Goal: Find specific page/section: Find specific page/section

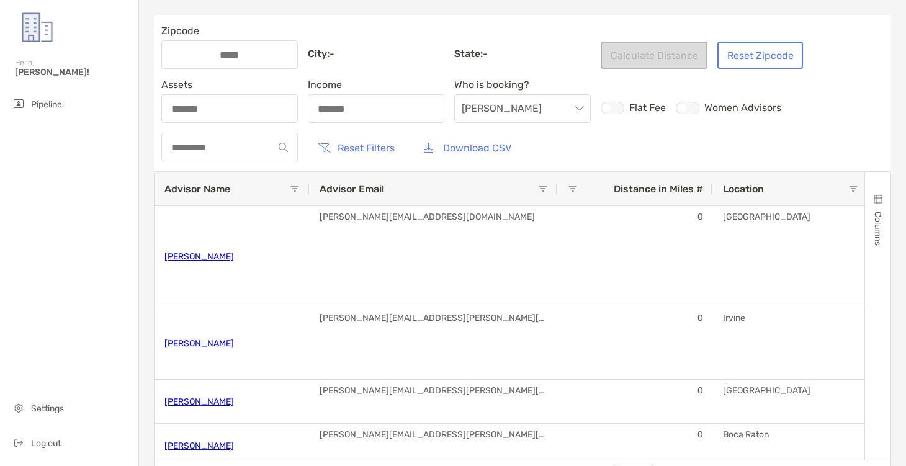
click at [221, 65] on div at bounding box center [229, 54] width 136 height 29
click at [221, 60] on input "Zipcode" at bounding box center [229, 55] width 99 height 11
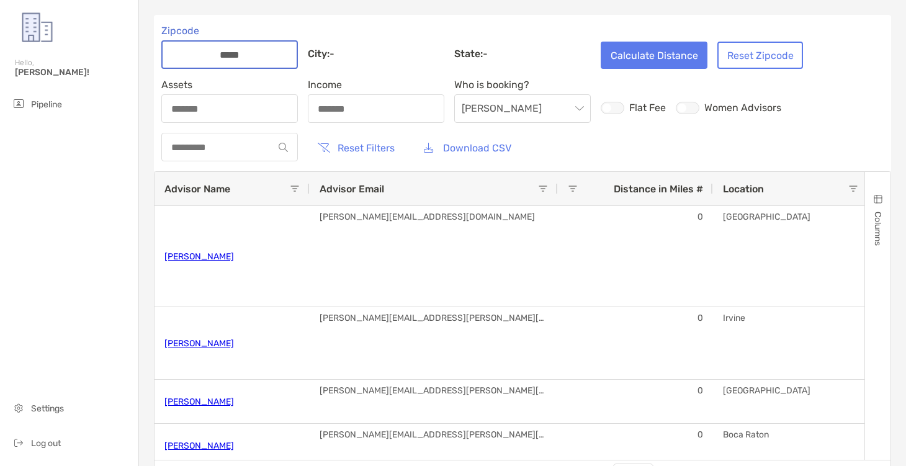
type input "*****"
click at [212, 86] on span "Assets" at bounding box center [229, 85] width 136 height 12
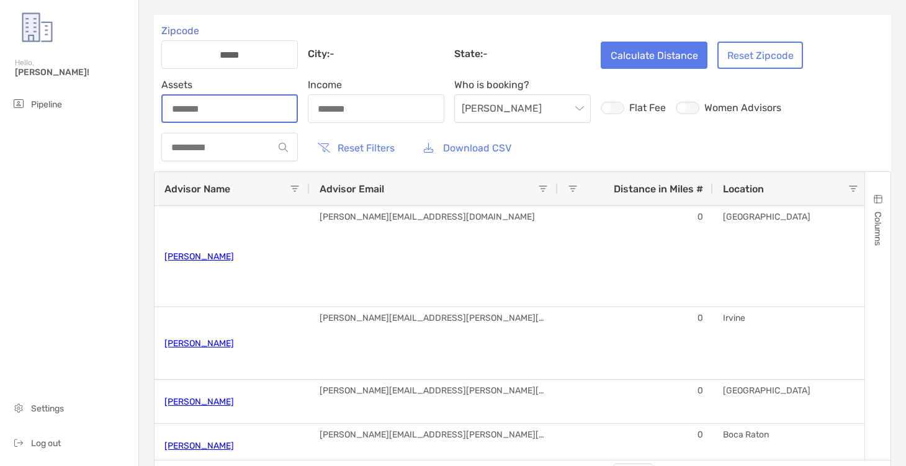
click at [212, 104] on input "Assets" at bounding box center [230, 109] width 134 height 11
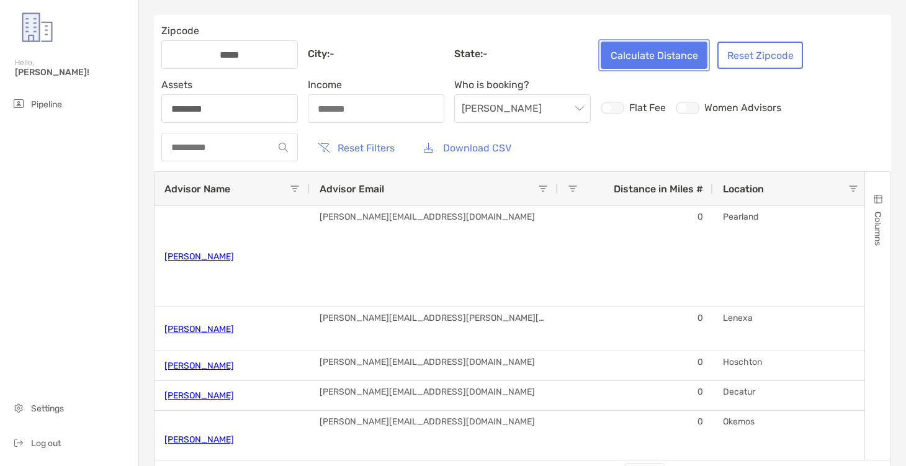
click at [640, 49] on button "Calculate Distance" at bounding box center [654, 55] width 107 height 27
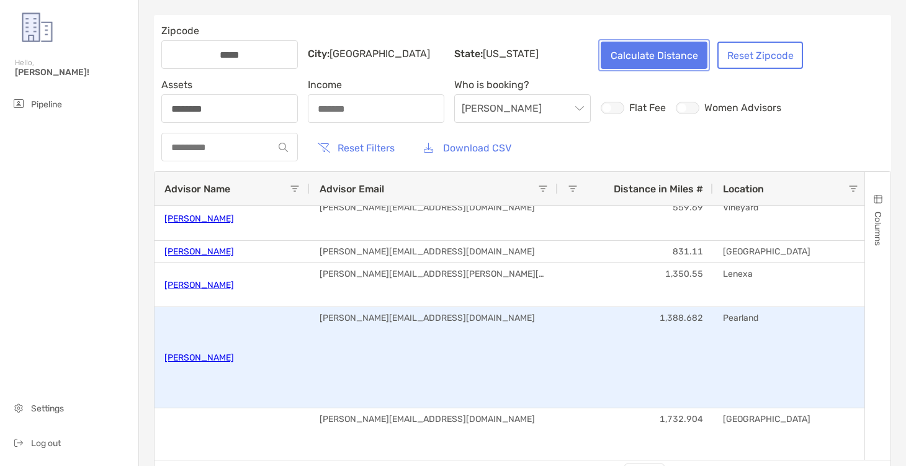
scroll to position [171, 0]
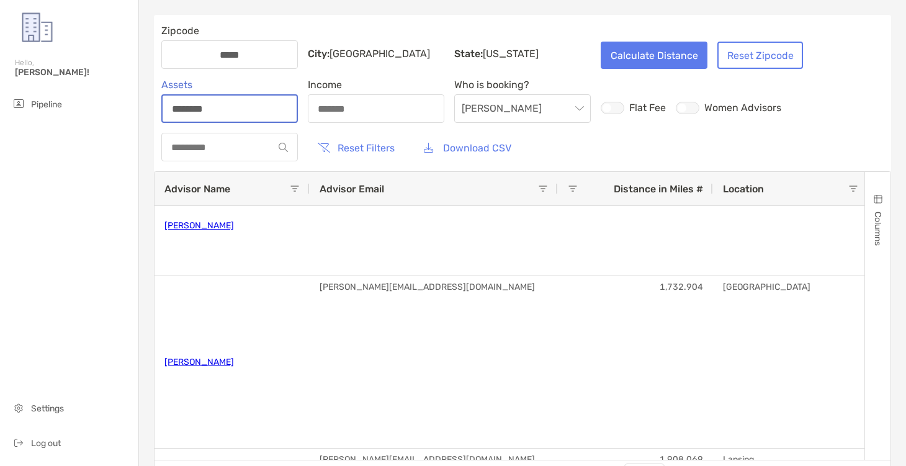
click at [246, 105] on input "********" at bounding box center [230, 109] width 134 height 11
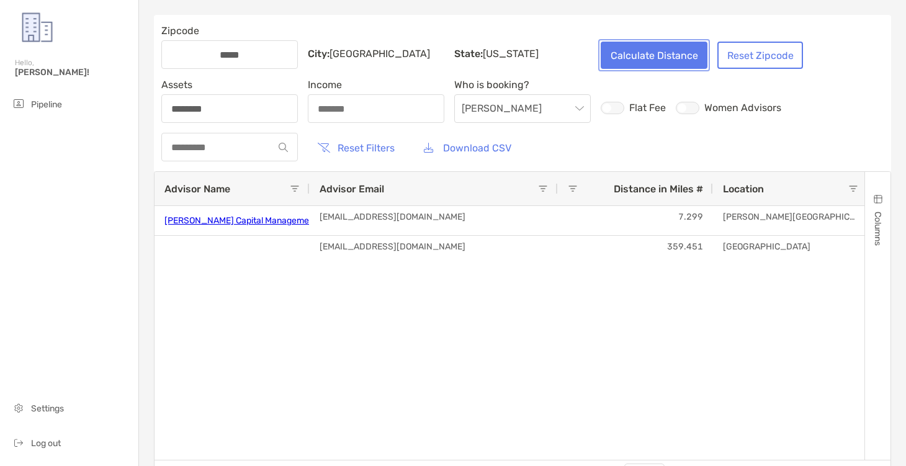
click at [633, 62] on button "Calculate Distance" at bounding box center [654, 55] width 107 height 27
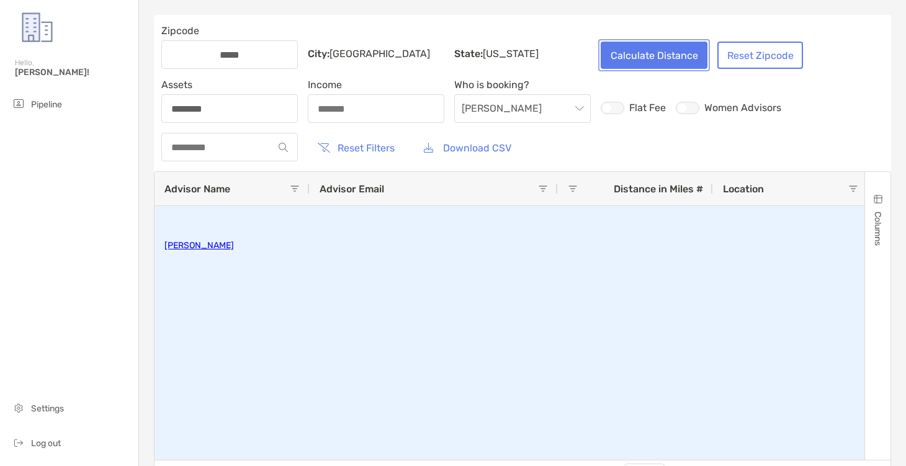
scroll to position [231, 0]
click at [214, 249] on link "[PERSON_NAME]" at bounding box center [198, 247] width 69 height 20
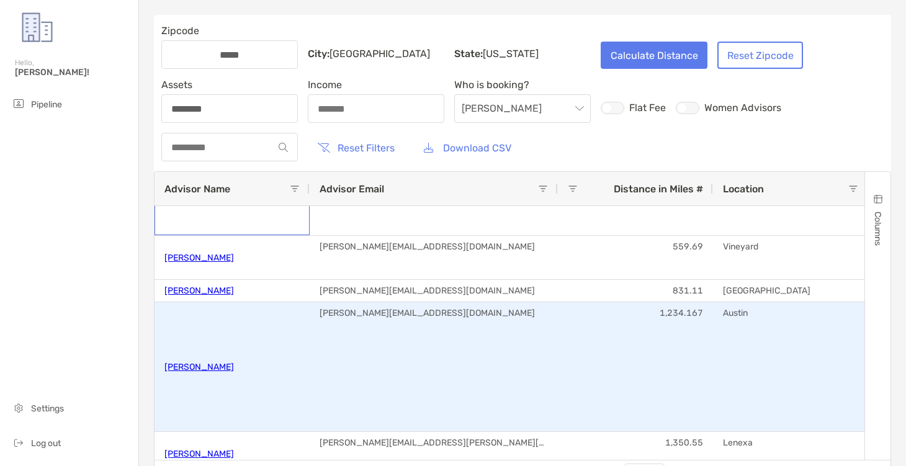
scroll to position [488, 0]
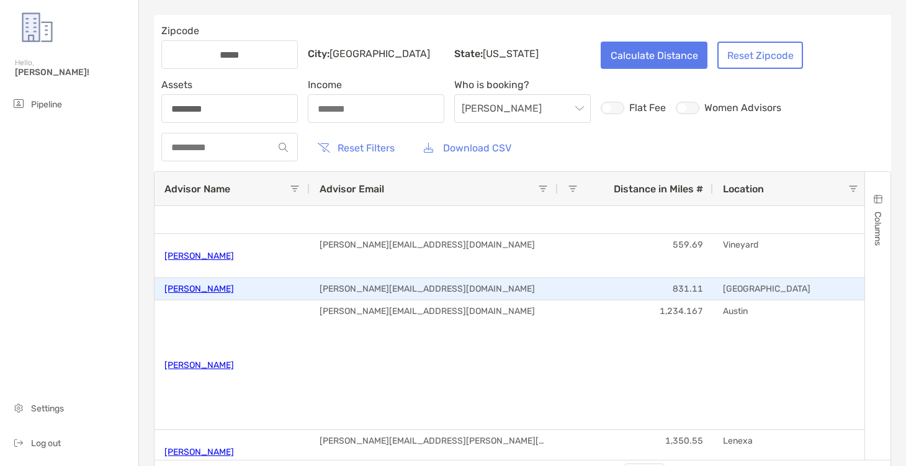
click at [217, 288] on link "[PERSON_NAME]" at bounding box center [198, 289] width 69 height 20
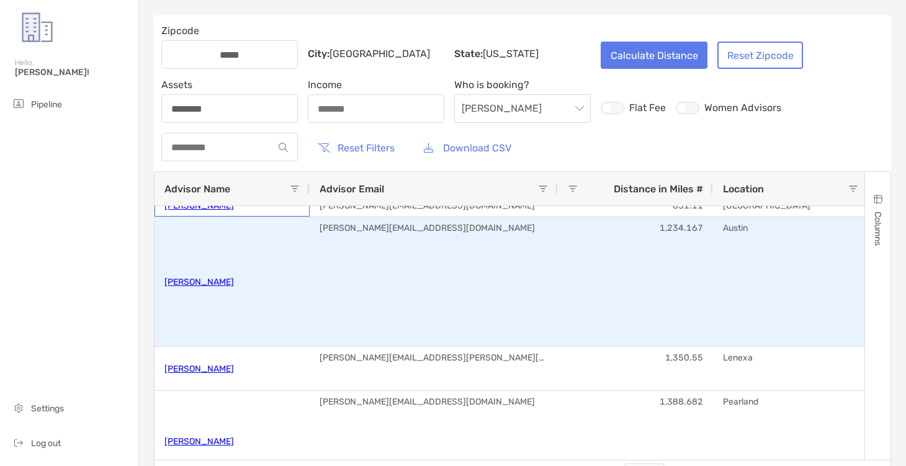
scroll to position [0, 0]
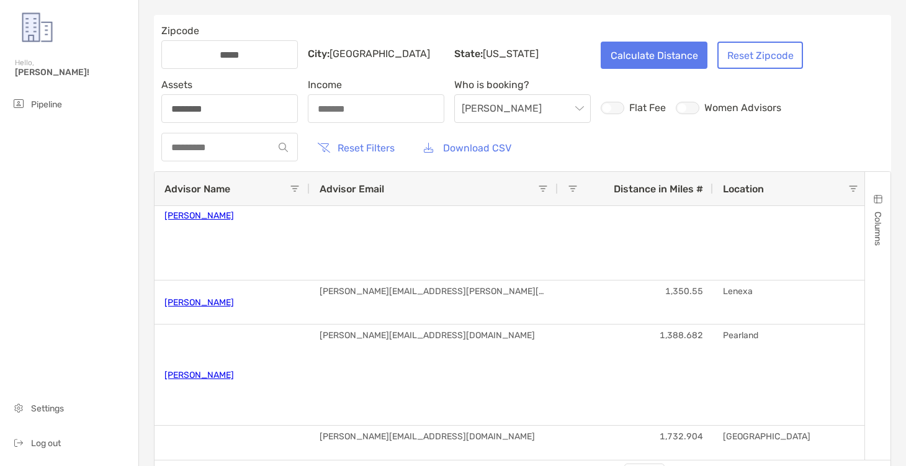
click at [699, 105] on label "Women Advisors" at bounding box center [728, 108] width 105 height 12
click at [694, 109] on div at bounding box center [688, 108] width 24 height 12
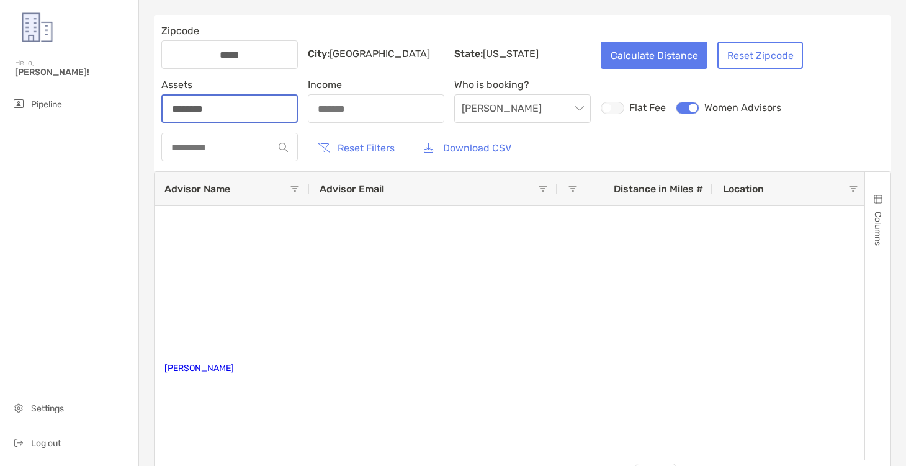
click at [250, 112] on input "********" at bounding box center [230, 109] width 134 height 11
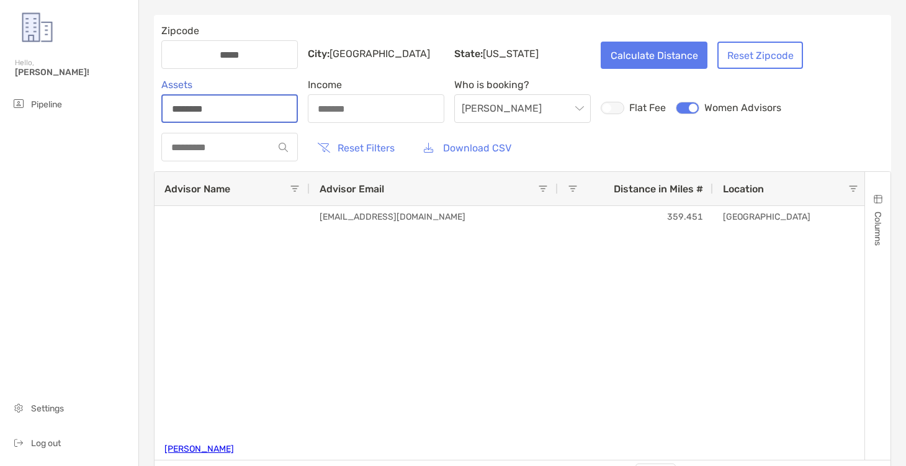
type input "********"
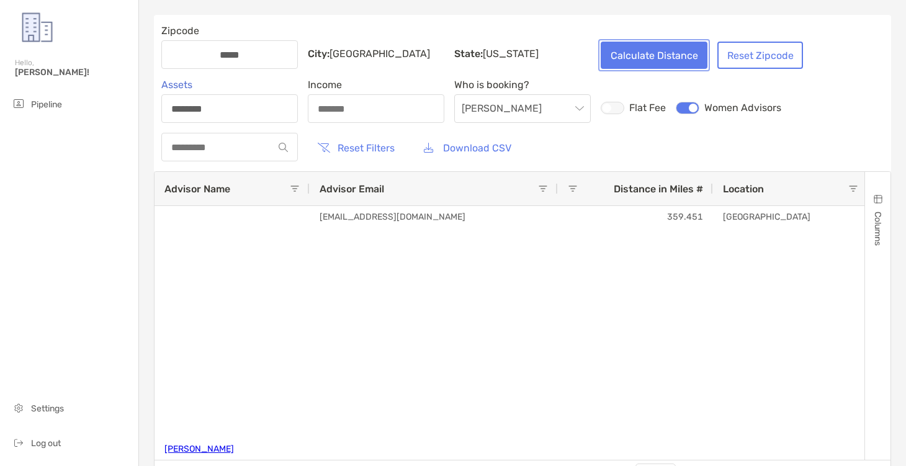
click at [638, 48] on button "Calculate Distance" at bounding box center [654, 55] width 107 height 27
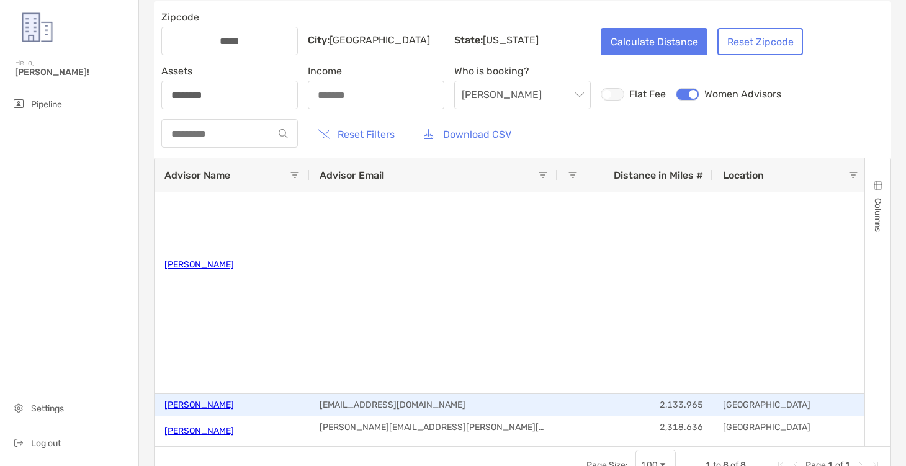
click at [205, 406] on link "[PERSON_NAME]" at bounding box center [198, 405] width 69 height 20
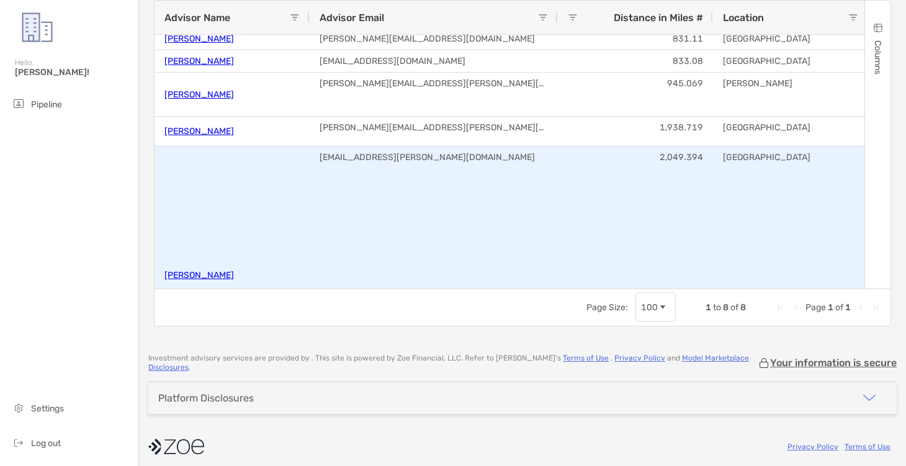
scroll to position [471, 0]
